Goal: Task Accomplishment & Management: Use online tool/utility

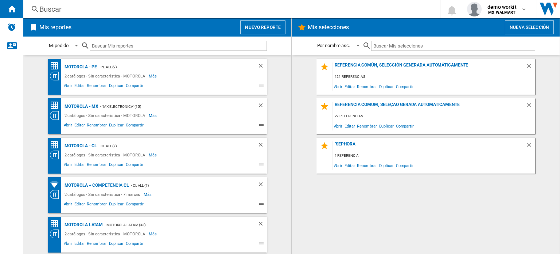
click at [266, 26] on button "Nuevo reporte" at bounding box center [262, 27] width 45 height 14
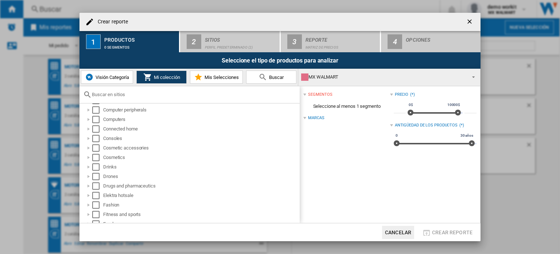
scroll to position [109, 0]
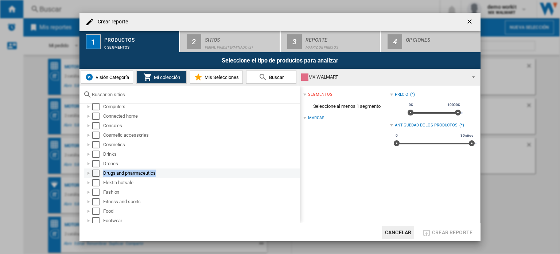
drag, startPoint x: 162, startPoint y: 172, endPoint x: 100, endPoint y: 173, distance: 62.0
click at [100, 173] on div "Drugs and pharmaceutics" at bounding box center [192, 172] width 216 height 9
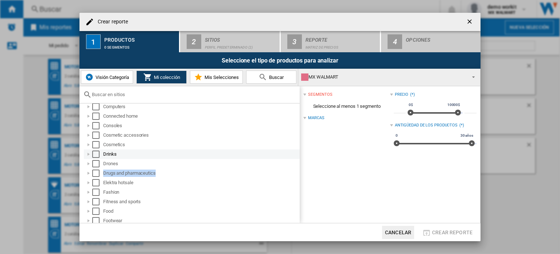
copy div "Drugs and pharmaceutics"
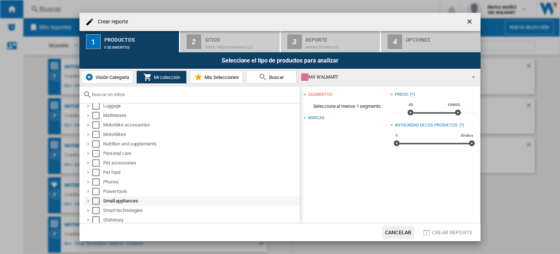
scroll to position [292, 0]
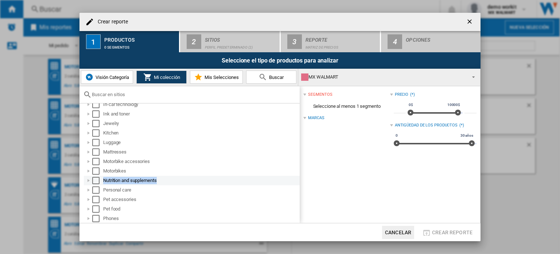
drag, startPoint x: 166, startPoint y: 179, endPoint x: 104, endPoint y: 180, distance: 62.4
click at [104, 180] on div "Nutrition and supplements" at bounding box center [201, 180] width 196 height 7
copy div "Nutrition and supplements"
click at [89, 179] on div at bounding box center [88, 180] width 7 height 7
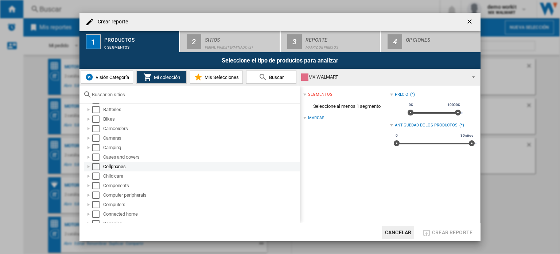
scroll to position [0, 0]
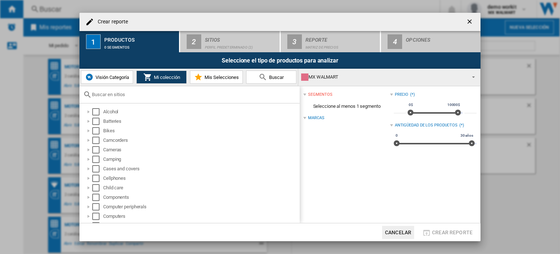
click at [143, 92] on input "text" at bounding box center [194, 94] width 204 height 5
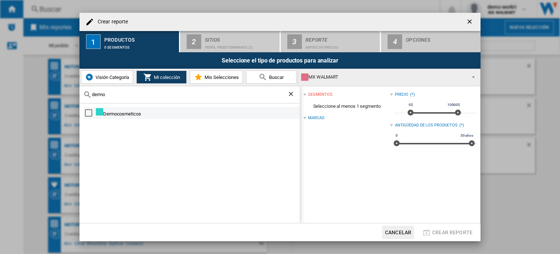
type input "dermo"
click at [89, 111] on div "Select" at bounding box center [88, 112] width 7 height 7
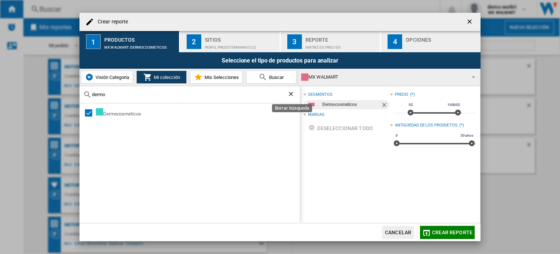
click at [290, 90] on ng-md-icon "Borrar búsqueda" at bounding box center [291, 94] width 9 height 9
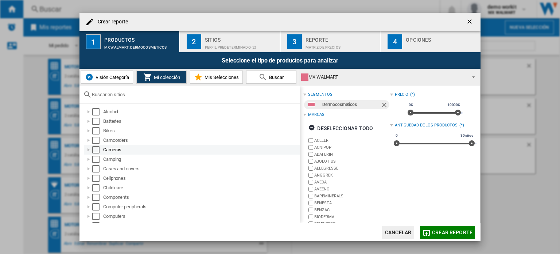
scroll to position [36, 0]
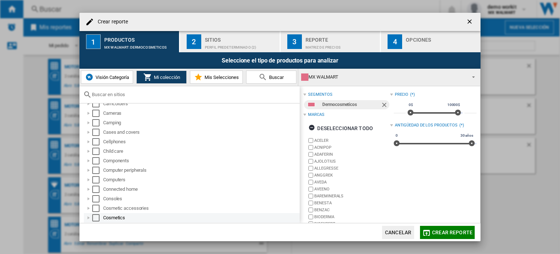
click at [90, 217] on div at bounding box center [88, 217] width 7 height 7
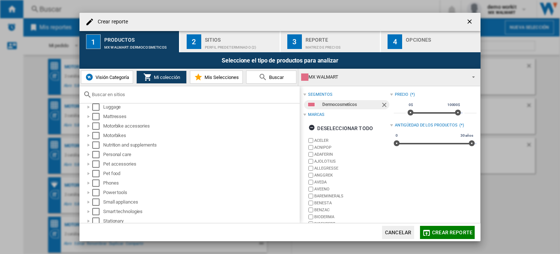
scroll to position [401, 0]
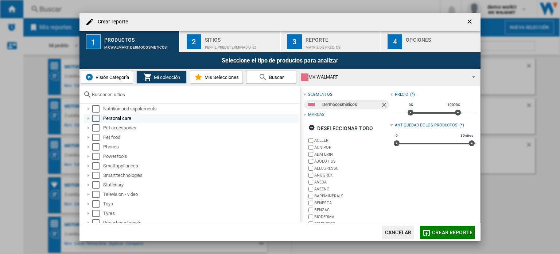
click at [88, 116] on div at bounding box center [88, 118] width 7 height 7
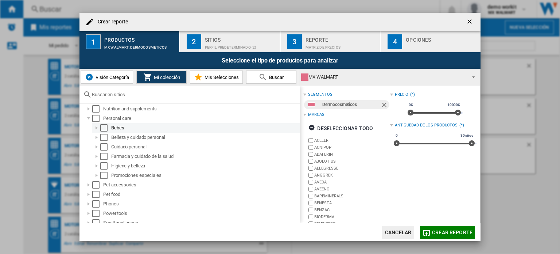
click at [98, 128] on div at bounding box center [96, 127] width 7 height 7
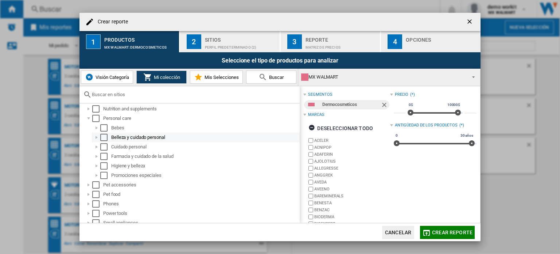
click at [95, 138] on div at bounding box center [96, 137] width 7 height 7
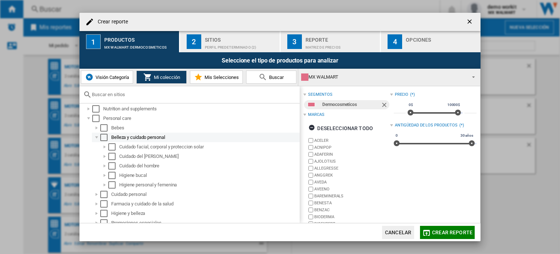
click at [97, 138] on div at bounding box center [96, 137] width 7 height 7
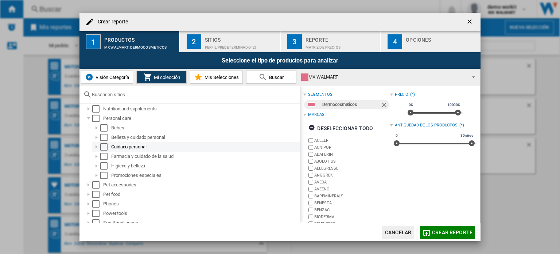
click at [97, 146] on div at bounding box center [96, 146] width 7 height 7
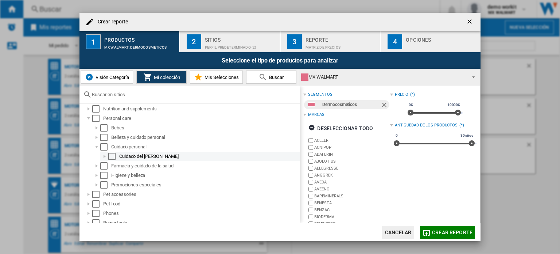
click at [104, 155] on div at bounding box center [104, 155] width 7 height 7
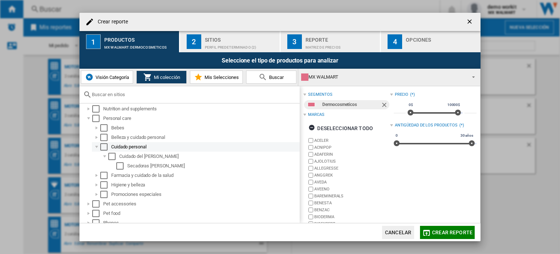
click at [97, 148] on div at bounding box center [96, 146] width 7 height 7
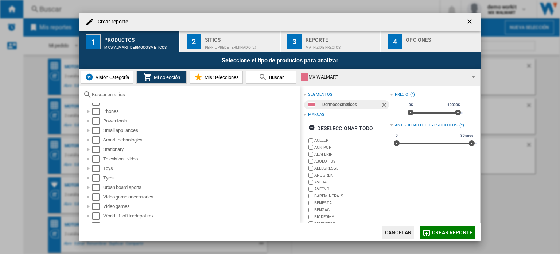
scroll to position [501, 0]
click at [113, 84] on div "Visión Categoría Mi colección Mis Selecciones [GEOGRAPHIC_DATA]" at bounding box center [189, 77] width 219 height 17
click at [110, 78] on span "Visión Categoría" at bounding box center [111, 76] width 35 height 5
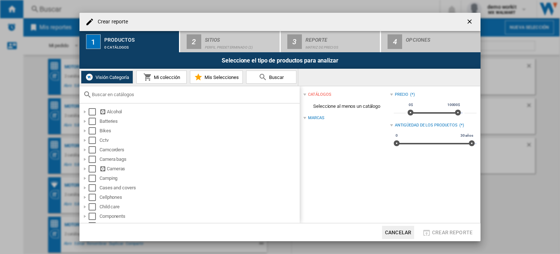
click at [108, 90] on div at bounding box center [190, 94] width 220 height 17
click at [108, 94] on input "text" at bounding box center [194, 94] width 204 height 5
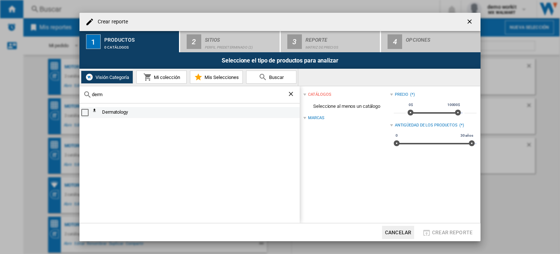
type input "derm"
click at [82, 112] on div "Select" at bounding box center [84, 112] width 7 height 7
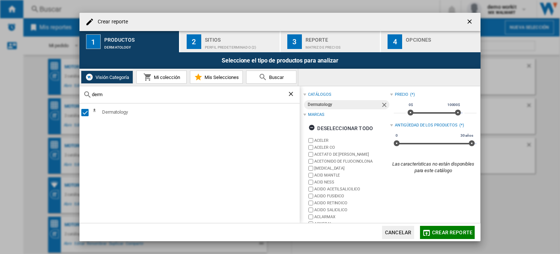
click at [293, 96] on ng-md-icon "Borrar búsqueda" at bounding box center [291, 94] width 9 height 9
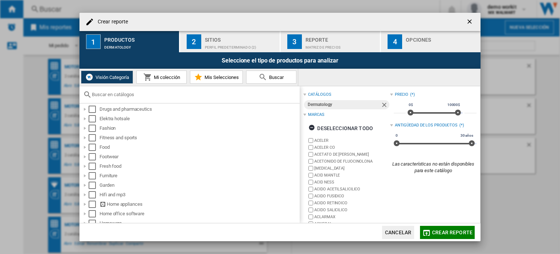
scroll to position [144, 0]
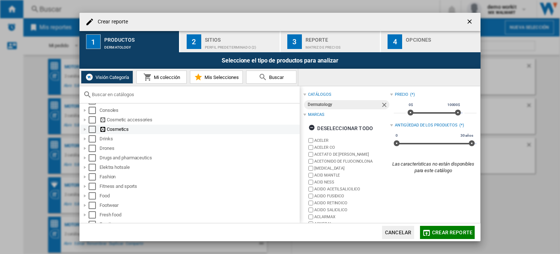
click at [86, 127] on div at bounding box center [84, 128] width 7 height 7
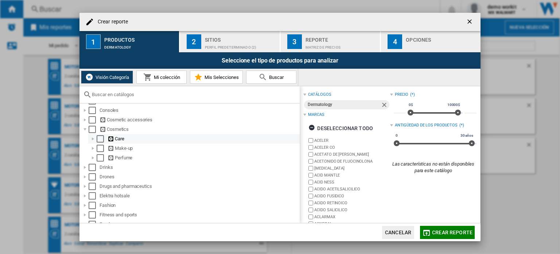
click at [91, 137] on div at bounding box center [92, 138] width 7 height 7
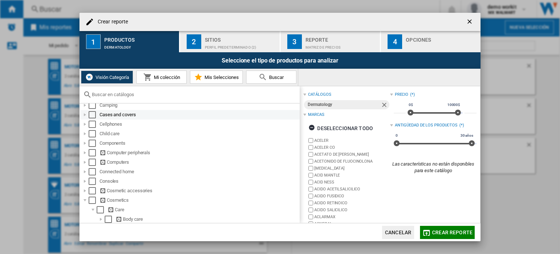
scroll to position [109, 0]
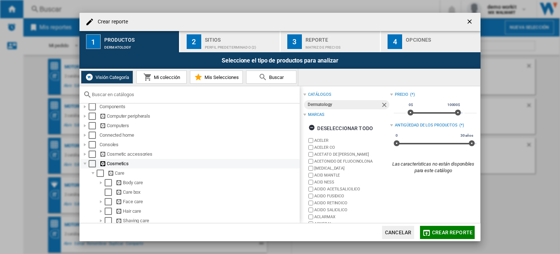
click at [85, 161] on div at bounding box center [84, 163] width 7 height 7
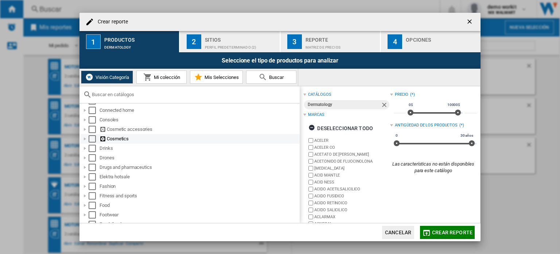
scroll to position [146, 0]
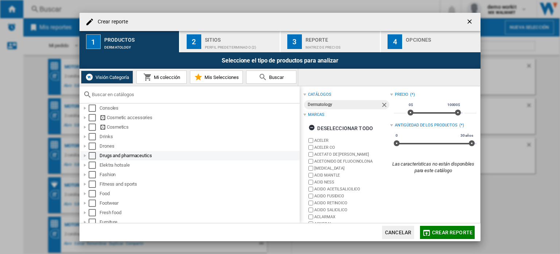
click at [85, 154] on div at bounding box center [84, 155] width 7 height 7
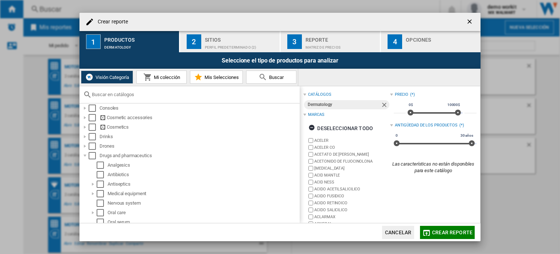
scroll to position [34, 0]
